Goal: Task Accomplishment & Management: Complete application form

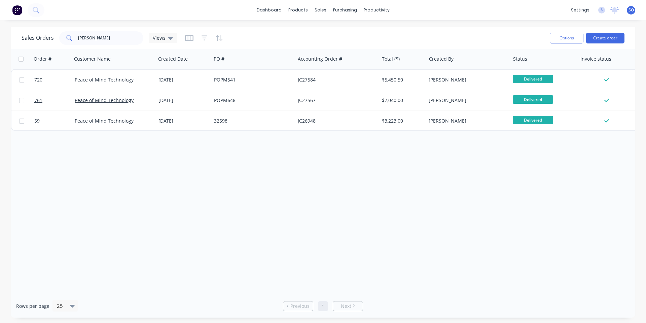
click at [167, 203] on div "Order # Customer Name Created Date PO # Accounting Order # Total ($) Created By…" at bounding box center [323, 171] width 624 height 245
click at [332, 28] on link "Sales Orders" at bounding box center [355, 31] width 89 height 13
click at [591, 39] on button "Create order" at bounding box center [605, 38] width 38 height 11
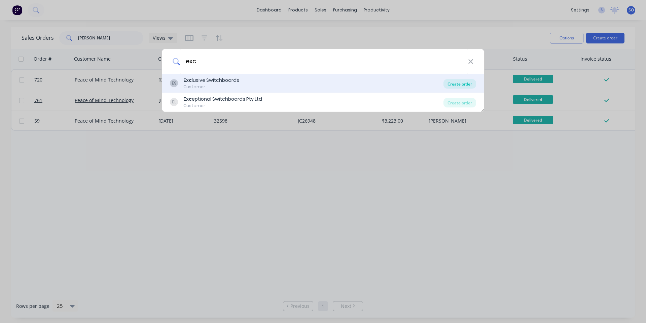
type input "exc"
click at [455, 85] on div "Create order" at bounding box center [459, 83] width 33 height 9
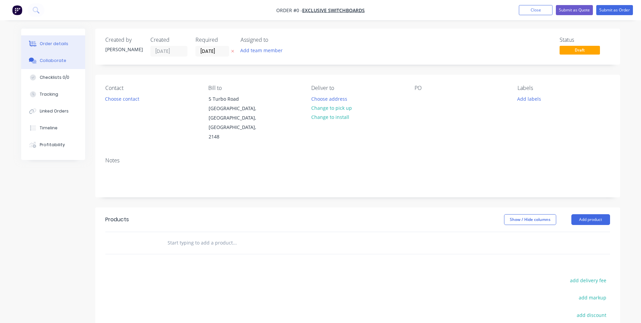
click at [62, 65] on button "Collaborate" at bounding box center [53, 60] width 64 height 17
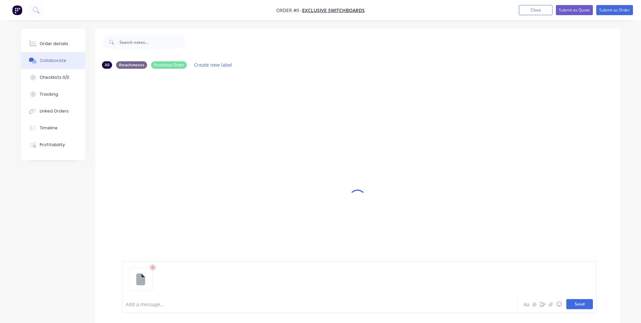
click at [586, 305] on button "Send" at bounding box center [579, 304] width 27 height 10
drag, startPoint x: 234, startPoint y: 300, endPoint x: 236, endPoint y: 303, distance: 4.2
click at [236, 305] on div "Add a message..." at bounding box center [301, 304] width 350 height 10
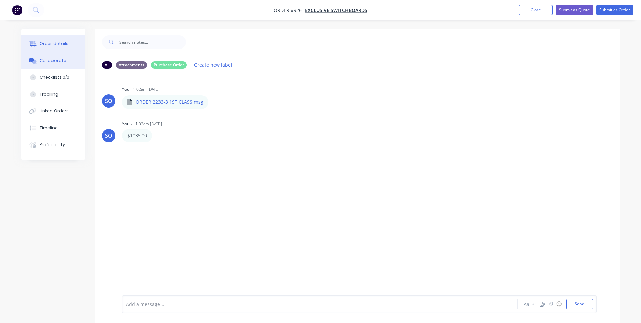
click at [68, 43] on button "Order details" at bounding box center [53, 43] width 64 height 17
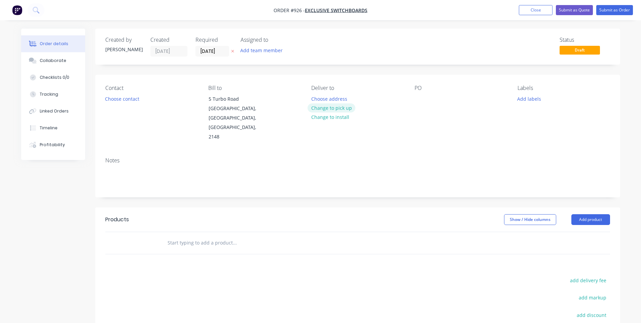
click at [331, 106] on button "Change to pick up" at bounding box center [332, 107] width 48 height 9
click at [117, 96] on button "Choose contact" at bounding box center [121, 98] width 41 height 9
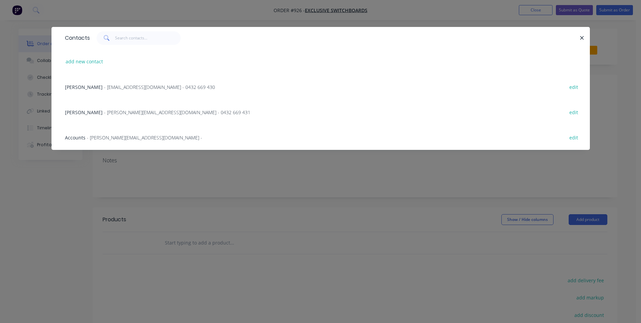
drag, startPoint x: 128, startPoint y: 83, endPoint x: 128, endPoint y: 86, distance: 3.4
click at [128, 86] on div "[PERSON_NAME] - [EMAIL_ADDRESS][DOMAIN_NAME] - 0432 669 430 edit" at bounding box center [321, 86] width 518 height 25
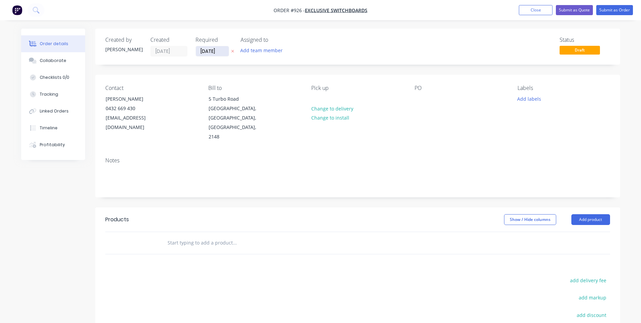
click at [216, 50] on input "[DATE]" at bounding box center [212, 51] width 33 height 10
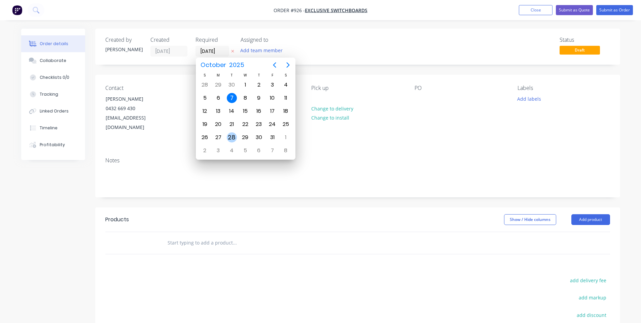
click at [231, 137] on div "28" at bounding box center [232, 137] width 10 height 10
type input "[DATE]"
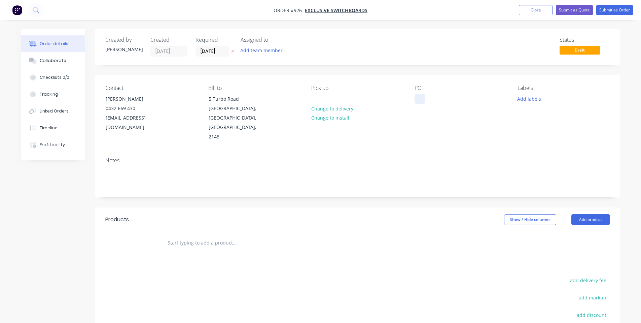
click at [417, 103] on div at bounding box center [419, 99] width 11 height 10
click at [532, 101] on button "Add labels" at bounding box center [529, 98] width 31 height 9
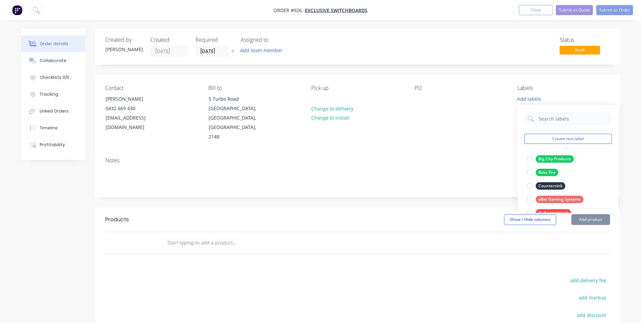
scroll to position [188, 0]
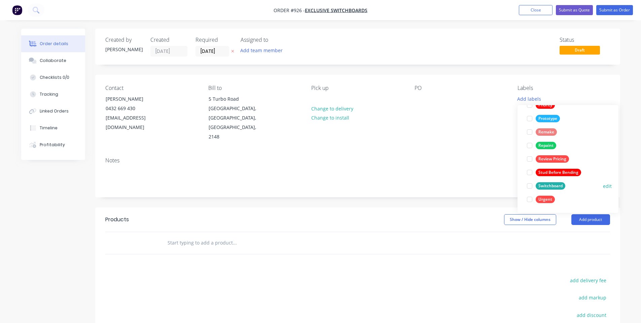
click at [536, 185] on div at bounding box center [529, 185] width 13 height 13
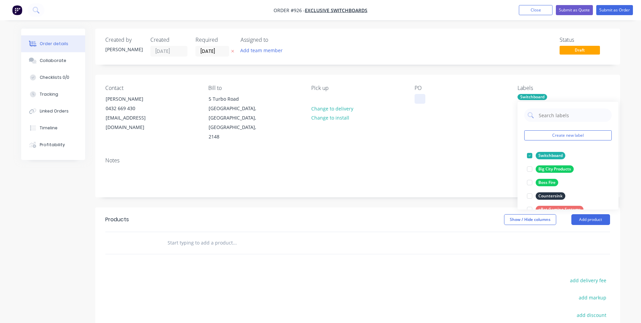
click at [423, 102] on div at bounding box center [419, 99] width 11 height 10
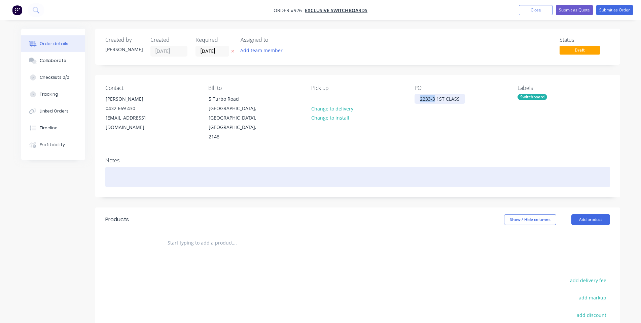
drag, startPoint x: 433, startPoint y: 100, endPoint x: 282, endPoint y: 156, distance: 161.0
click at [342, 115] on div "Contact [PERSON_NAME] [PHONE_NUMBER] [EMAIL_ADDRESS][DOMAIN_NAME] Bill to [STRE…" at bounding box center [357, 113] width 525 height 77
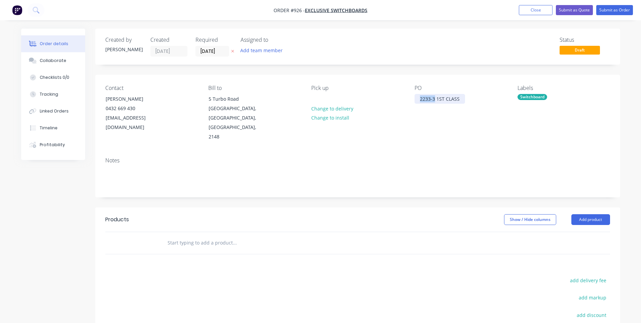
copy div "2233-3"
click at [235, 236] on input "text" at bounding box center [234, 242] width 135 height 13
paste input "2233-3"
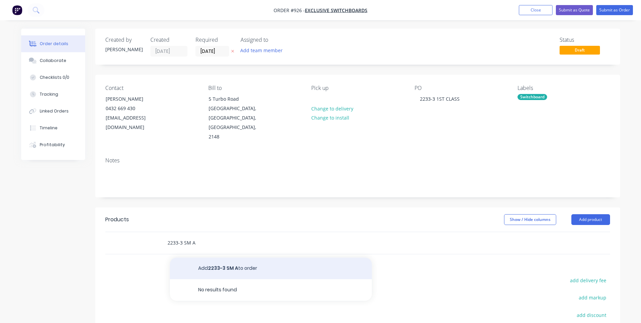
type input "2233-3 SM A"
click at [236, 259] on button "Add 2233-3 SM A to order" at bounding box center [271, 268] width 202 height 22
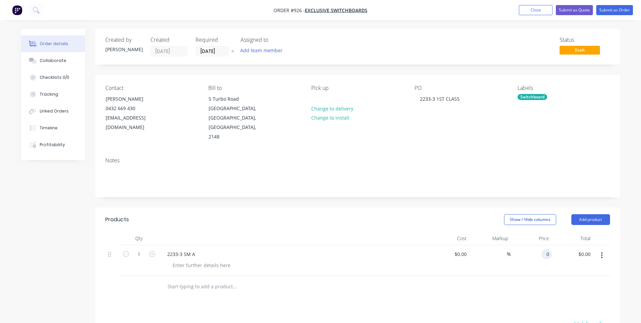
click at [541, 245] on div "0 0" at bounding box center [531, 260] width 41 height 31
click at [550, 245] on div "1035 1035" at bounding box center [531, 260] width 41 height 31
type input "$1,035.00"
click at [546, 261] on div "Qty Cost Markup Price Total 1 2233-3 SM A $0.00 $0.00 % $1,035.00 1035 $1,035.0…" at bounding box center [357, 264] width 525 height 66
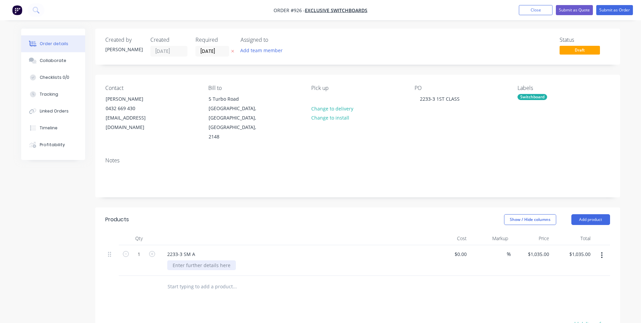
click at [185, 260] on div at bounding box center [201, 265] width 69 height 10
click at [230, 249] on div "2233-3 SM A" at bounding box center [294, 254] width 264 height 10
click at [592, 214] on button "Add product" at bounding box center [590, 219] width 39 height 11
click at [558, 312] on div "Notes (Internal)" at bounding box center [578, 317] width 52 height 10
click at [174, 280] on div at bounding box center [186, 285] width 48 height 10
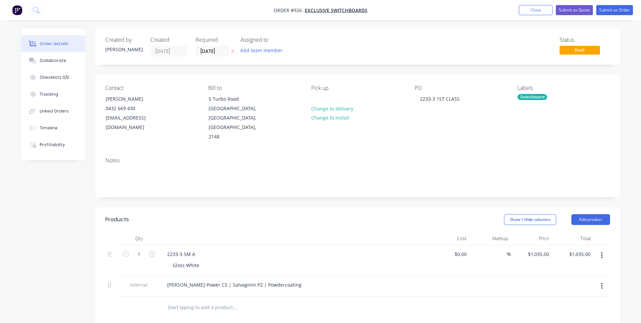
click at [293, 214] on div "Show / Hide columns Add product" at bounding box center [410, 219] width 397 height 11
click at [294, 214] on div "Show / Hide columns Add product" at bounding box center [410, 219] width 397 height 11
click at [619, 11] on button "Submit as Order" at bounding box center [614, 10] width 37 height 10
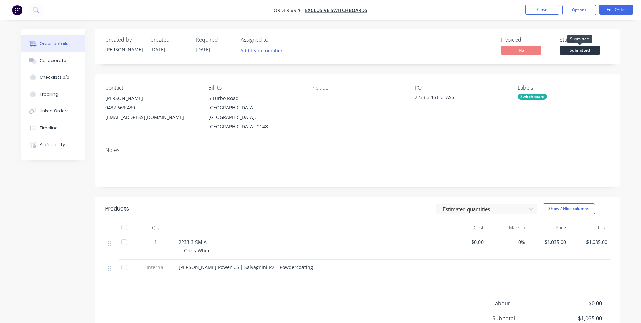
click at [578, 49] on span "Submitted" at bounding box center [579, 50] width 40 height 8
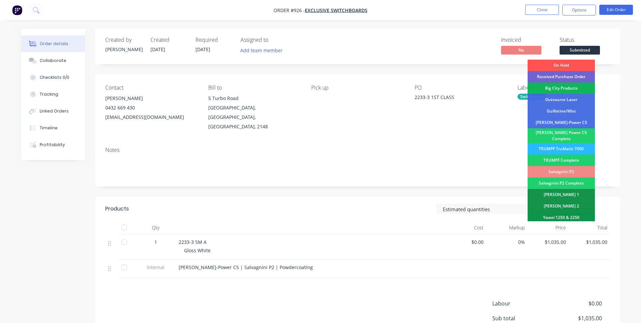
drag, startPoint x: 574, startPoint y: 74, endPoint x: 574, endPoint y: 57, distance: 17.8
click at [575, 74] on div "Received Purchase Order" at bounding box center [561, 76] width 67 height 11
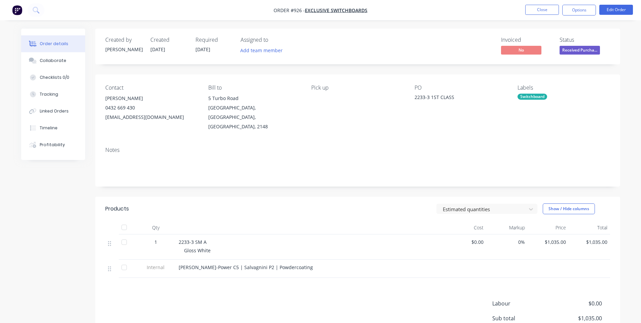
click at [582, 3] on nav "Order #926 - Exclusive Switchboards Close Options Edit Order" at bounding box center [320, 10] width 641 height 20
drag, startPoint x: 583, startPoint y: 10, endPoint x: 583, endPoint y: 15, distance: 5.0
click at [583, 12] on button "Options" at bounding box center [579, 10] width 34 height 11
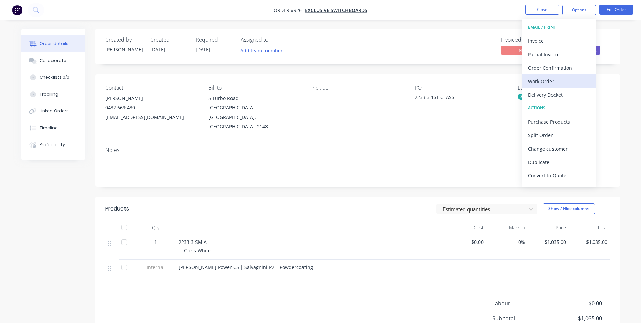
click at [566, 80] on div "Work Order" at bounding box center [559, 81] width 62 height 10
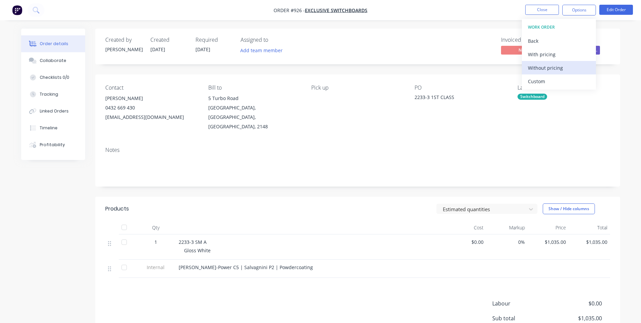
click at [558, 70] on div "Without pricing" at bounding box center [559, 68] width 62 height 10
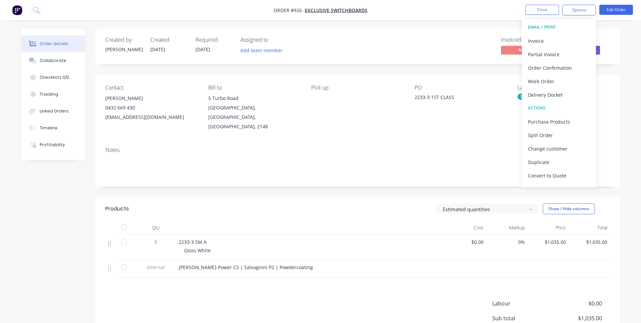
drag, startPoint x: 202, startPoint y: 31, endPoint x: 359, endPoint y: 27, distance: 156.8
click at [203, 31] on div "Created by [PERSON_NAME] Created [DATE] Required [DATE] Assigned to Add team me…" at bounding box center [357, 47] width 525 height 36
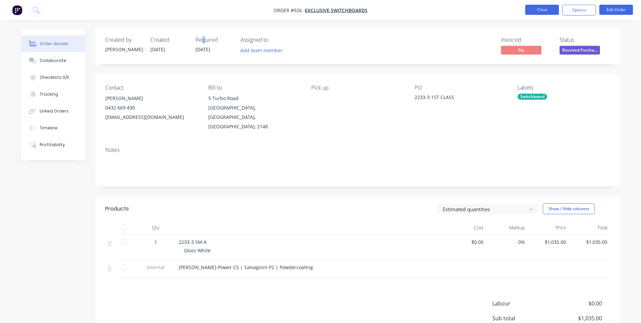
click at [532, 7] on button "Close" at bounding box center [542, 10] width 34 height 10
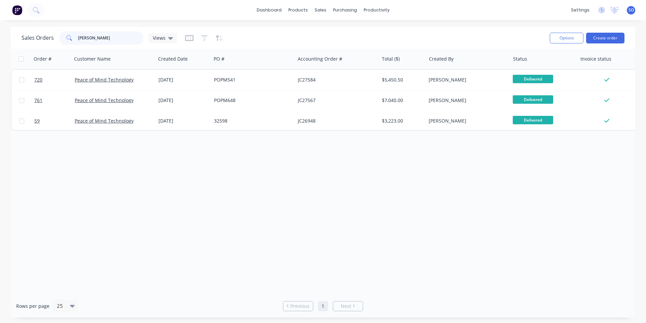
drag, startPoint x: 128, startPoint y: 40, endPoint x: 0, endPoint y: 41, distance: 127.8
click at [0, 46] on div "Sales Orders [PERSON_NAME] Views Options Create order Order # Customer Name Cre…" at bounding box center [323, 172] width 646 height 290
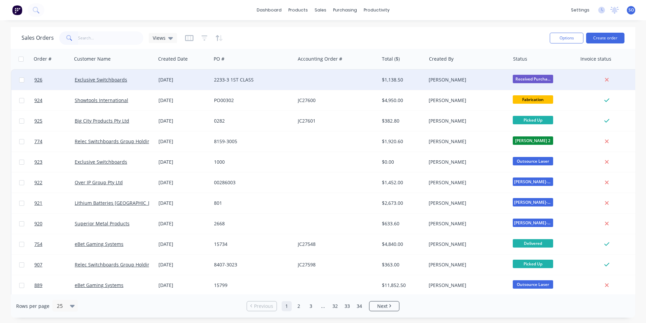
click at [144, 84] on div "Exclusive Switchboards" at bounding box center [114, 80] width 84 height 20
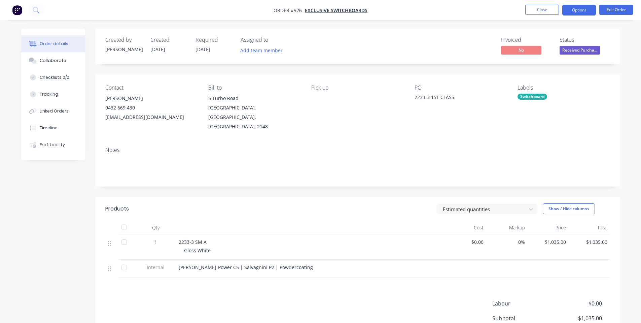
click at [585, 11] on button "Options" at bounding box center [579, 10] width 34 height 11
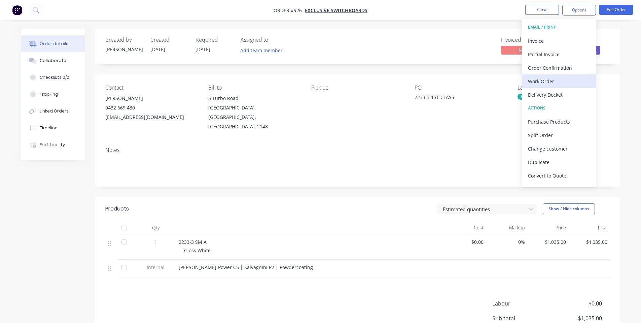
click at [542, 82] on div "Work Order" at bounding box center [559, 81] width 62 height 10
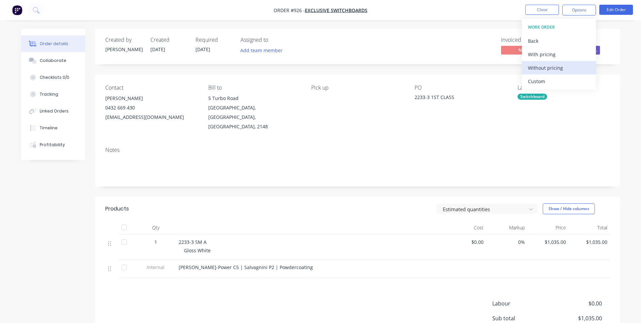
click at [546, 71] on div "Without pricing" at bounding box center [559, 68] width 62 height 10
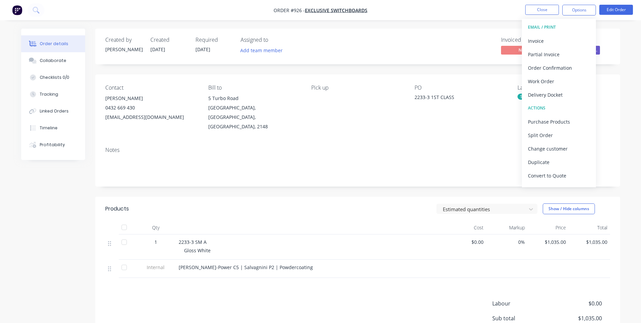
click at [381, 80] on div "Contact [PERSON_NAME] [PHONE_NUMBER] [EMAIL_ADDRESS][DOMAIN_NAME] Bill to [STRE…" at bounding box center [357, 107] width 525 height 67
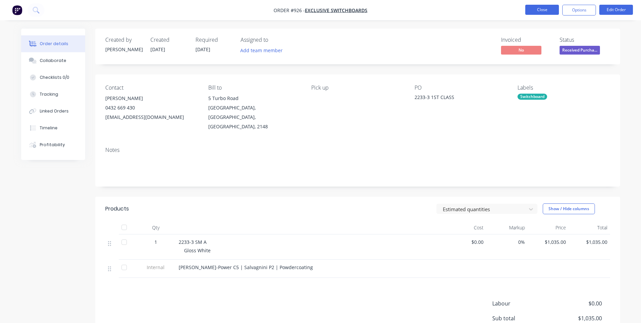
click at [531, 13] on button "Close" at bounding box center [542, 10] width 34 height 10
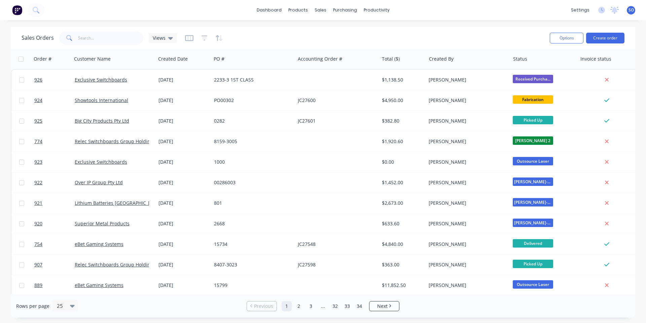
drag, startPoint x: 401, startPoint y: 21, endPoint x: 375, endPoint y: 5, distance: 30.1
click at [396, 17] on div "dashboard products sales purchasing productivity dashboard products Product Cat…" at bounding box center [323, 161] width 646 height 323
